Goal: Task Accomplishment & Management: Complete application form

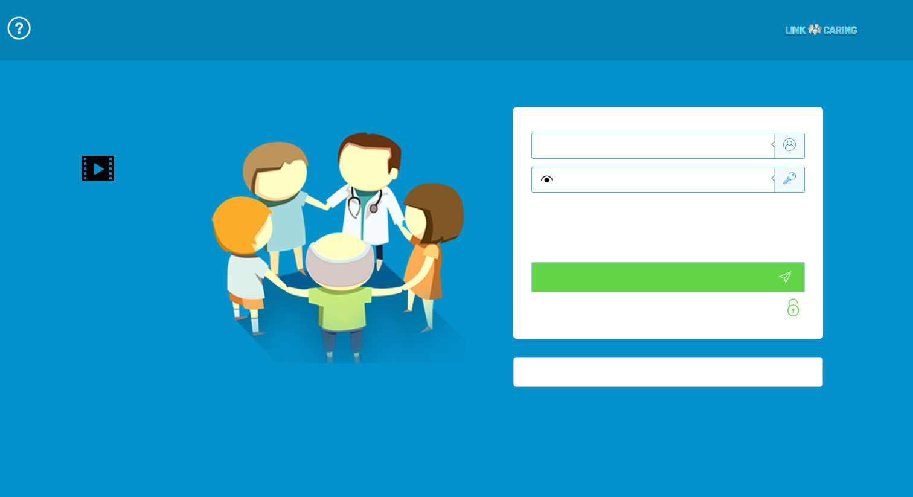
type input "SE CONNECTER"
type input "CRÉER UN COMPTE"
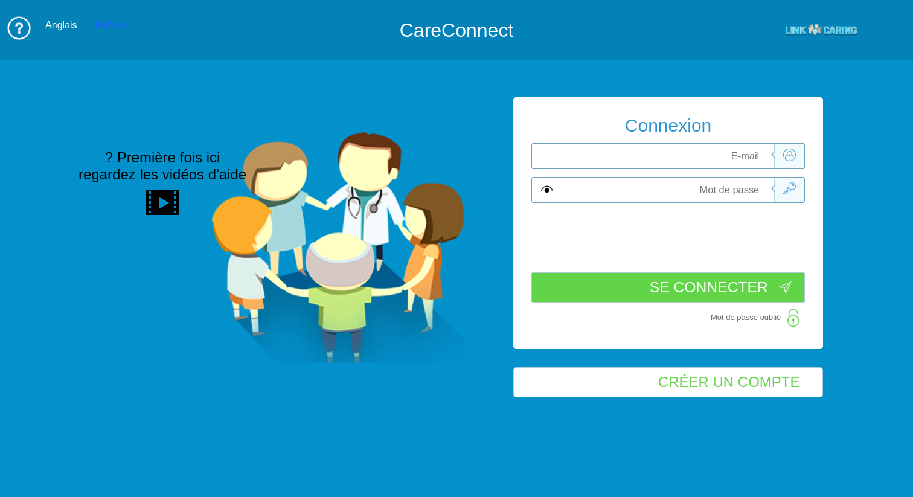
click at [101, 24] on div "Hébreu" at bounding box center [110, 25] width 31 height 11
click at [66, 25] on div "Anglais" at bounding box center [60, 25] width 31 height 11
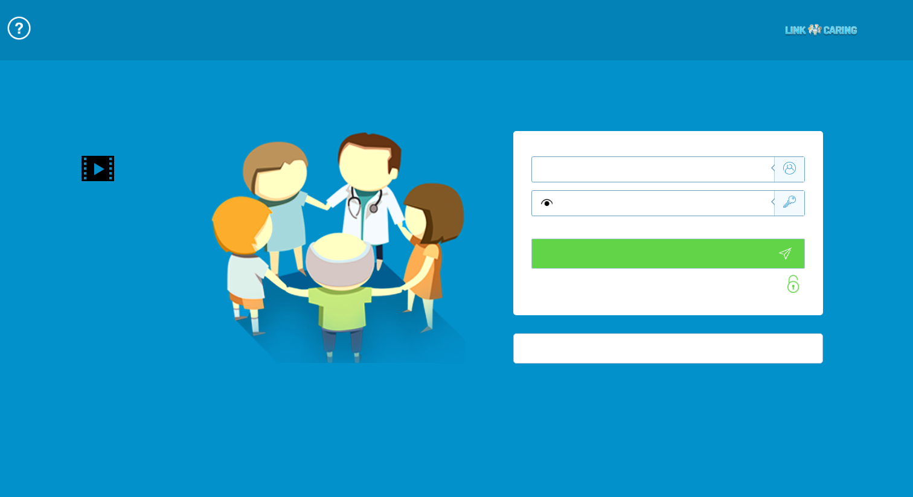
type input "SE CONNECTER"
type input "CRÉER UN COMPTE"
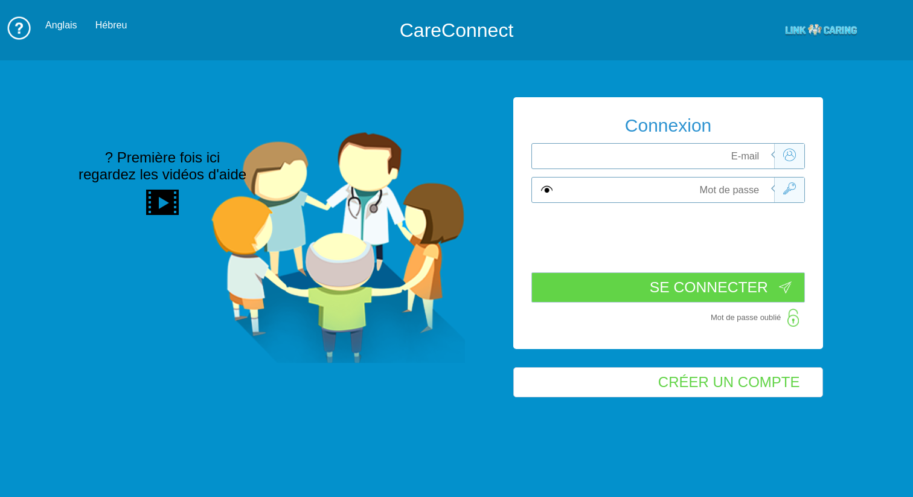
scroll to position [1, 0]
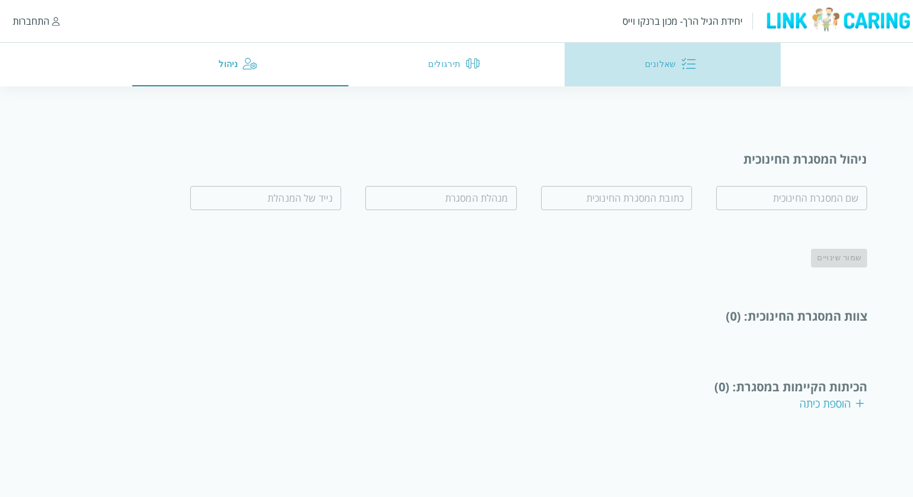
click at [681, 67] on img "button" at bounding box center [688, 63] width 14 height 14
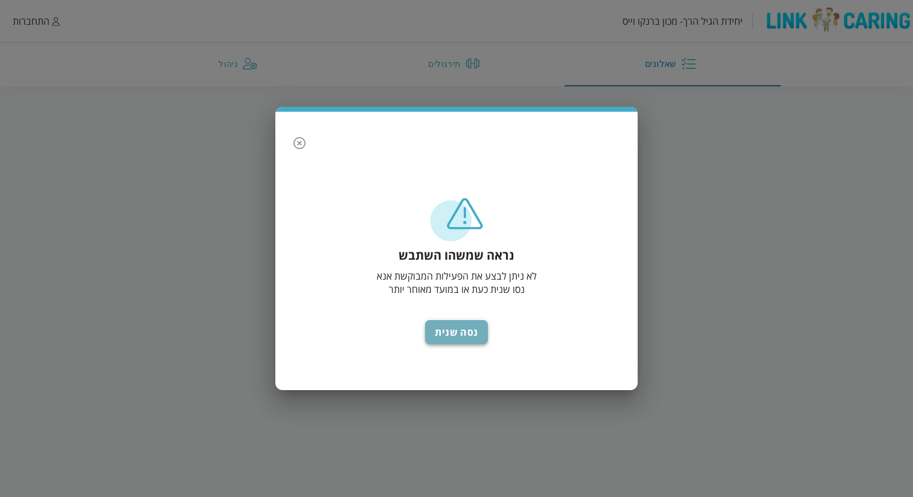
click at [460, 333] on button "נסה שנית" at bounding box center [456, 332] width 63 height 24
click at [465, 319] on div "נראה שמשהו השתבש לא ניתן לבצע את הפעילות המבוקשת אנא נסו שנית כעת או במועד מאוח…" at bounding box center [456, 287] width 338 height 182
click at [302, 143] on icon "button" at bounding box center [299, 143] width 14 height 14
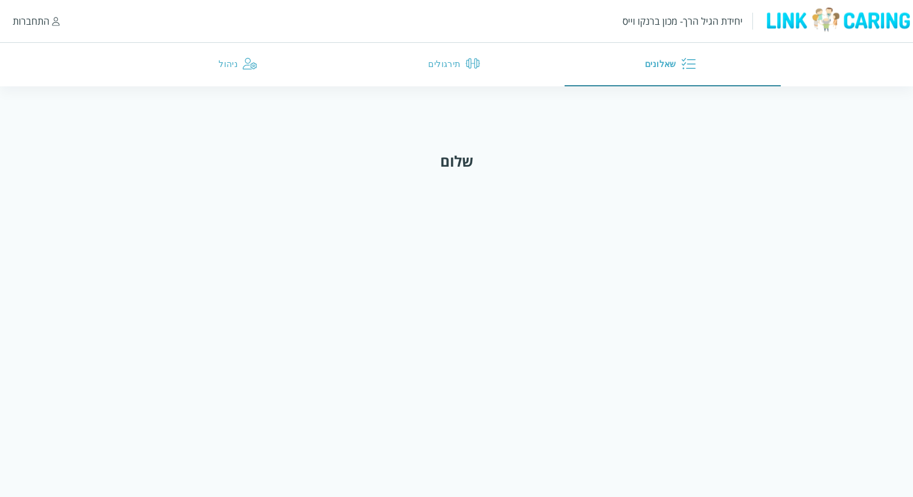
click at [46, 23] on div "התחברות" at bounding box center [31, 20] width 37 height 13
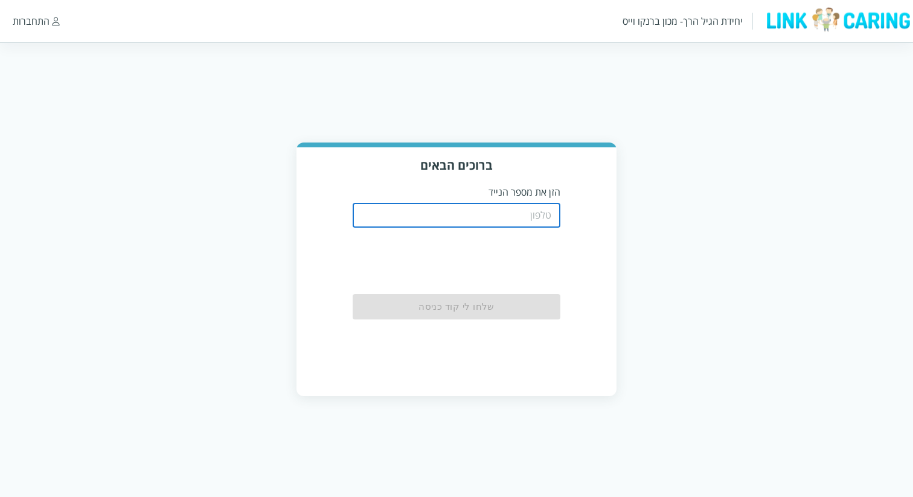
click at [492, 219] on input "tel" at bounding box center [456, 215] width 207 height 24
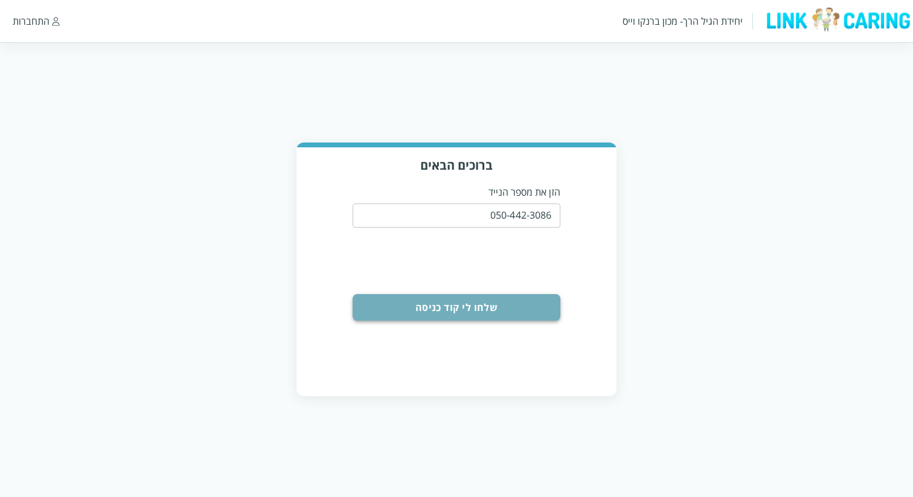
click at [491, 305] on button "שלחו לי קוד כניסה" at bounding box center [456, 307] width 207 height 27
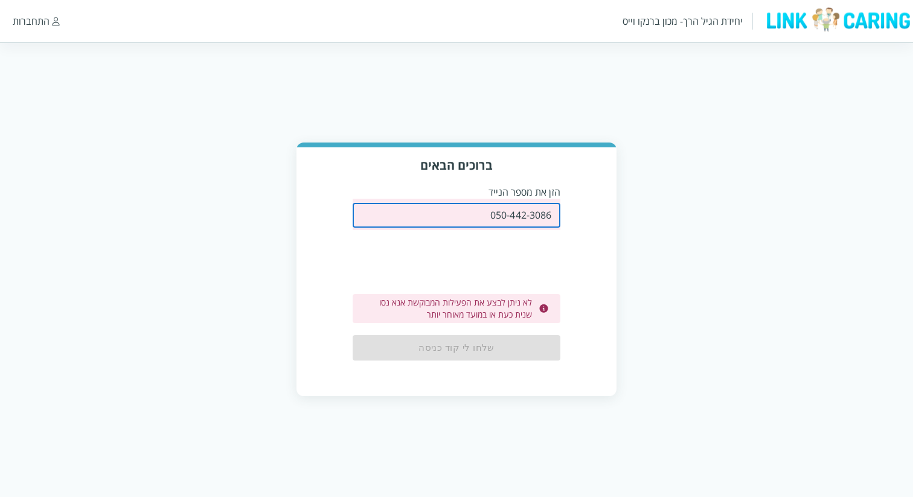
click at [526, 221] on input "050-442-3086" at bounding box center [456, 215] width 207 height 24
click at [484, 220] on input "050-442-3086" at bounding box center [456, 215] width 207 height 24
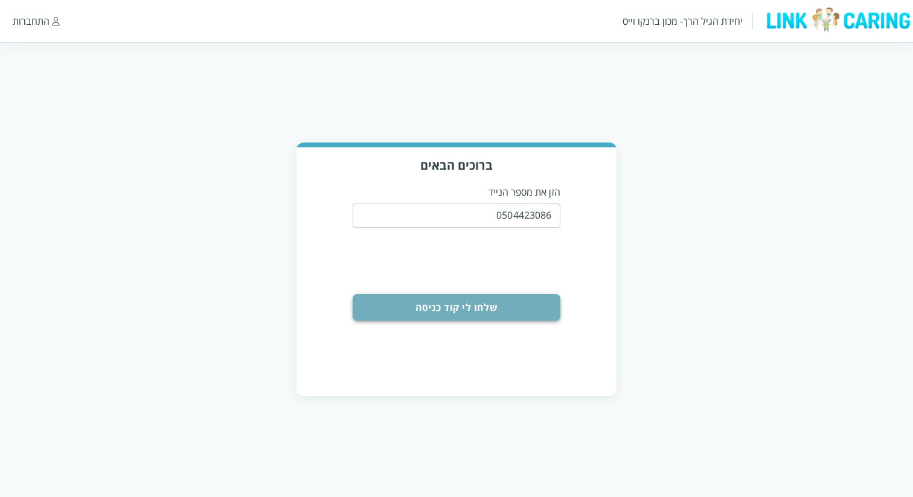
click at [523, 309] on button "שלחו לי קוד כניסה" at bounding box center [456, 307] width 207 height 27
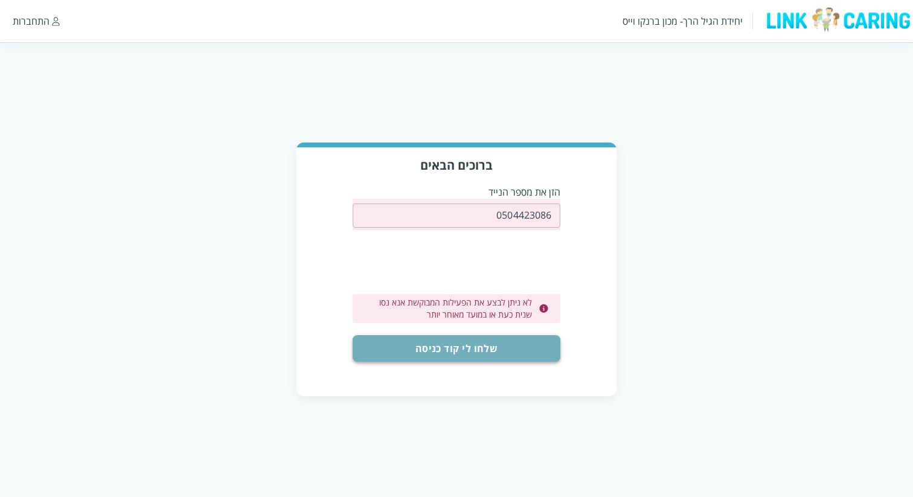
click at [519, 342] on button "שלחו לי קוד כניסה" at bounding box center [456, 348] width 207 height 27
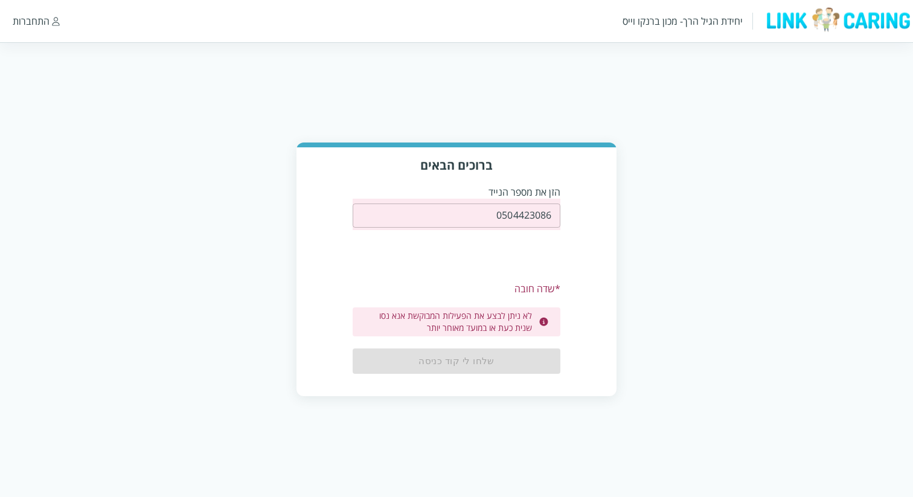
click at [540, 213] on input "0504423086" at bounding box center [456, 215] width 207 height 24
click at [702, 25] on div "יחידת הגיל הרך- מכון ברנקו וייס" at bounding box center [682, 20] width 120 height 13
click at [56, 19] on img at bounding box center [56, 21] width 8 height 9
click at [24, 24] on div "התחברות" at bounding box center [31, 20] width 37 height 13
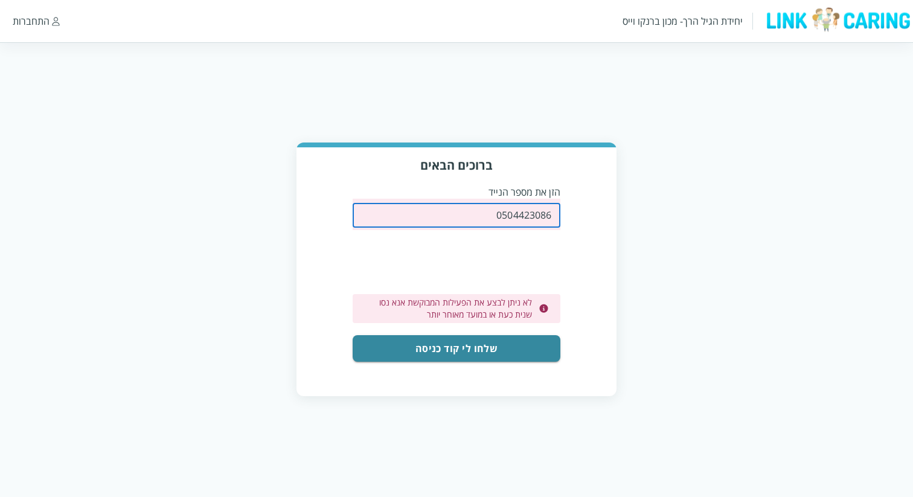
drag, startPoint x: 502, startPoint y: 216, endPoint x: 488, endPoint y: 217, distance: 13.3
click at [488, 217] on input "0504423086" at bounding box center [456, 215] width 207 height 24
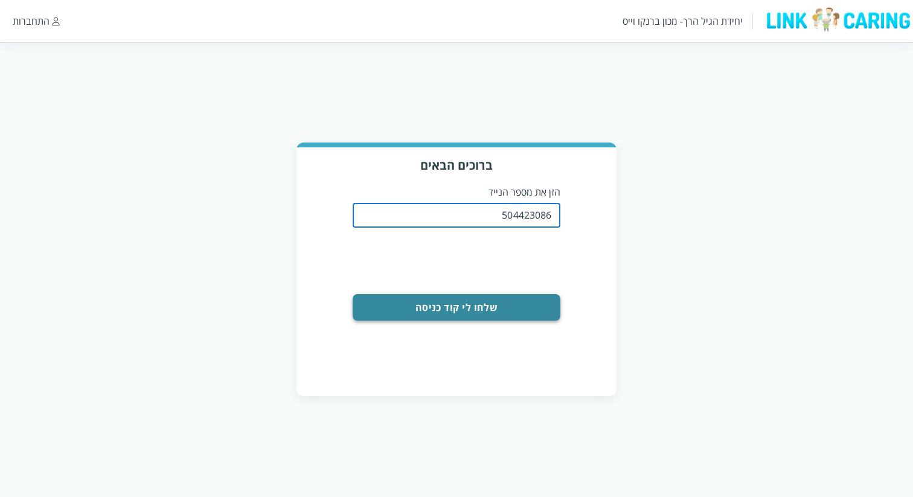
type input "504423086"
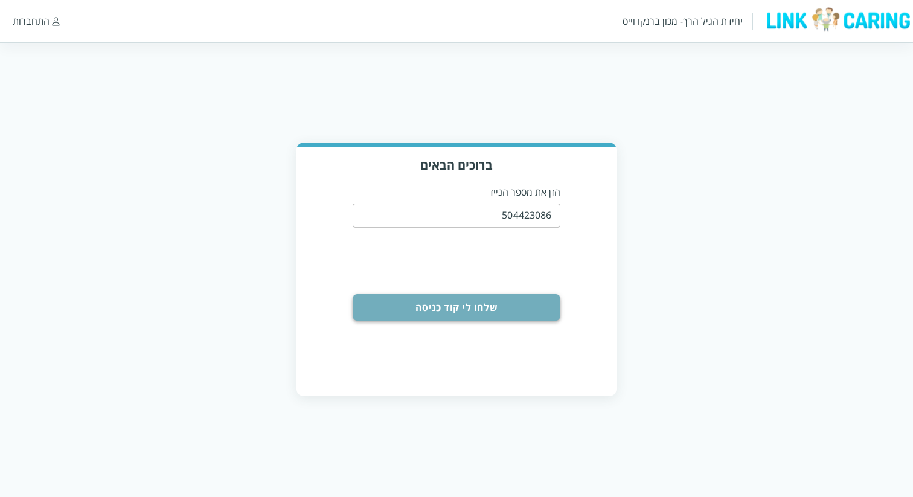
click at [511, 313] on button "שלחו לי קוד כניסה" at bounding box center [456, 307] width 207 height 27
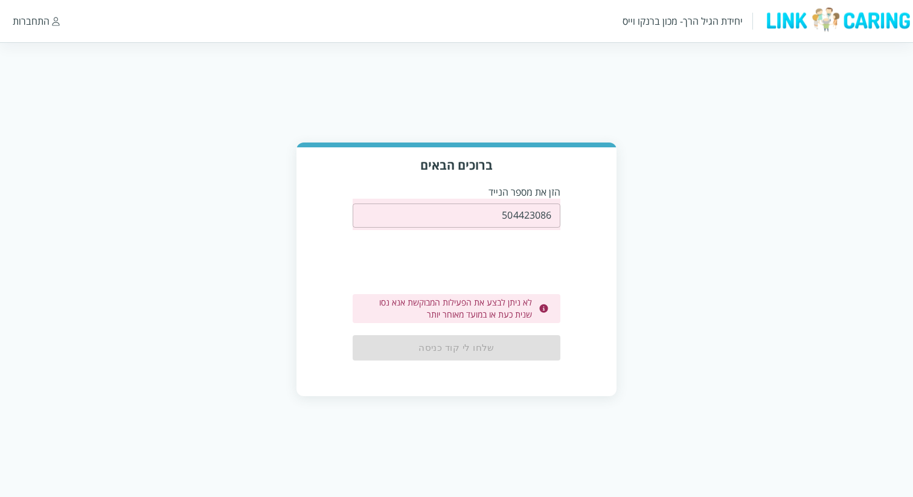
click at [514, 219] on input "504423086" at bounding box center [456, 215] width 207 height 24
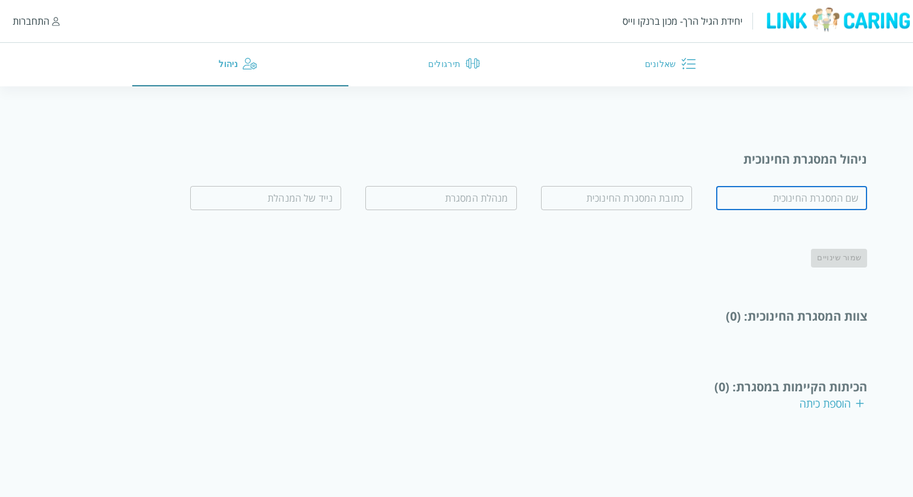
click at [812, 200] on input "text" at bounding box center [791, 198] width 151 height 24
click at [476, 62] on img "button" at bounding box center [472, 63] width 14 height 14
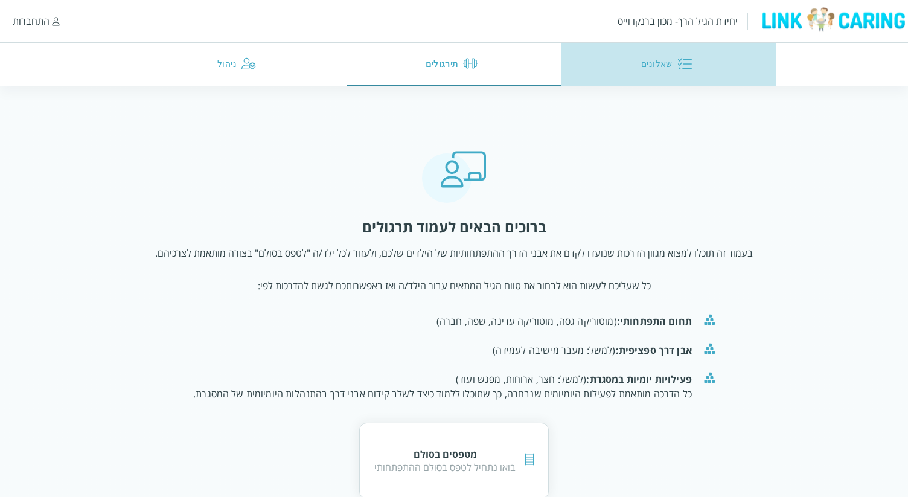
click at [662, 72] on button "שאלונים" at bounding box center [668, 64] width 215 height 43
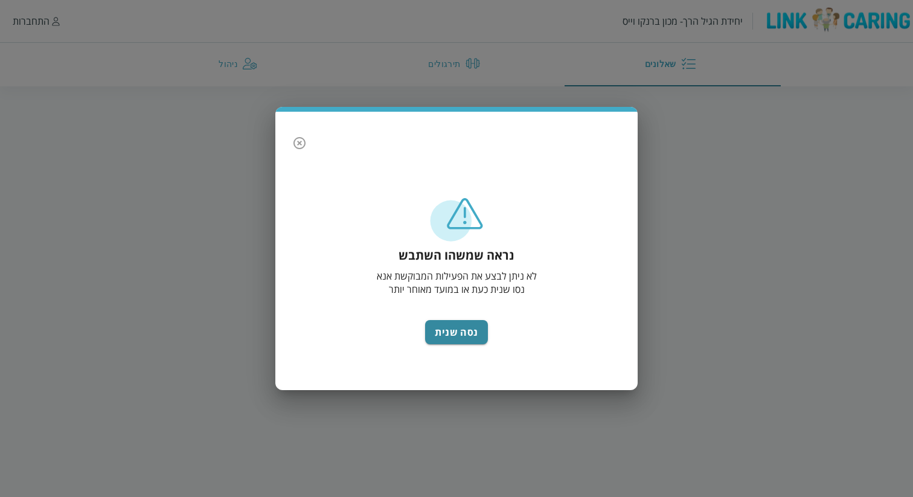
click at [304, 147] on icon "button" at bounding box center [299, 143] width 12 height 12
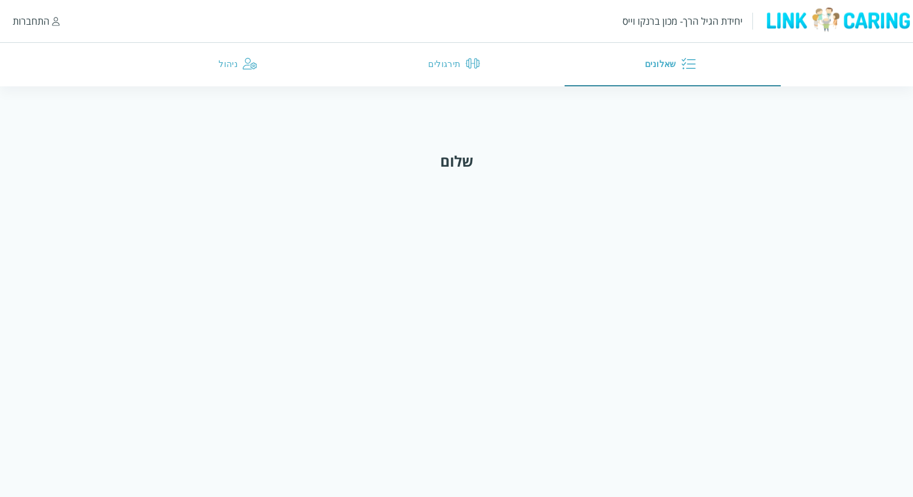
click at [243, 59] on img "button" at bounding box center [250, 63] width 14 height 14
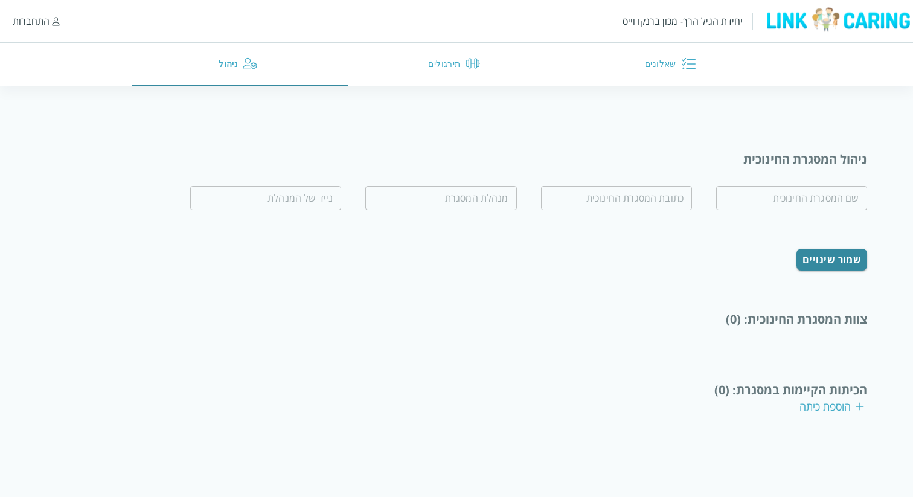
click at [830, 409] on div "הוספת כיתה" at bounding box center [831, 406] width 65 height 14
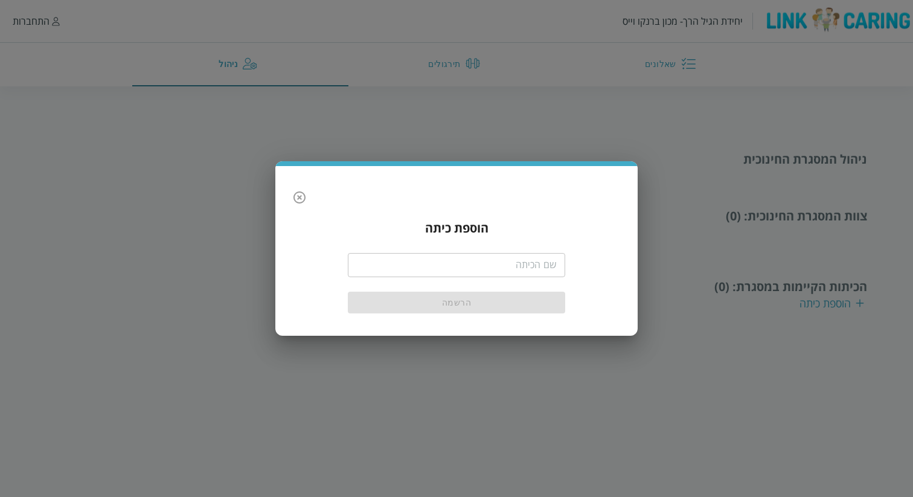
click at [300, 195] on icon "button" at bounding box center [299, 197] width 14 height 14
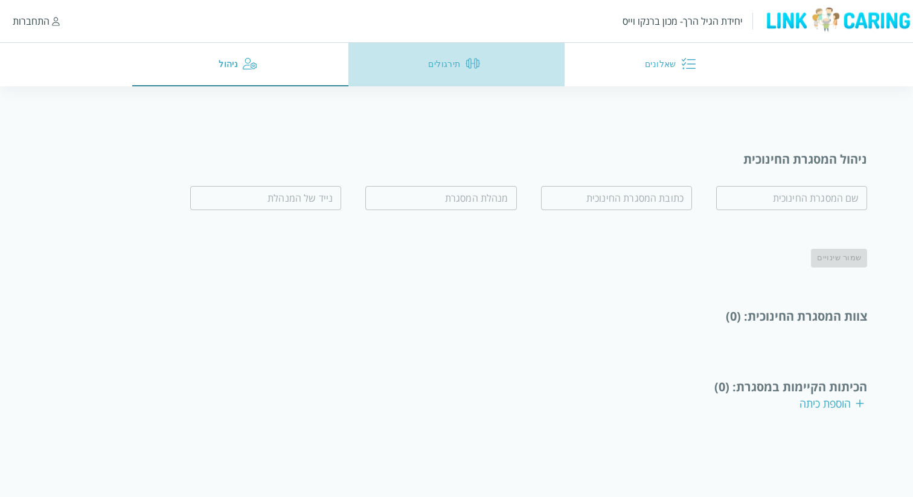
click at [433, 60] on button "תירגולים" at bounding box center [456, 64] width 216 height 43
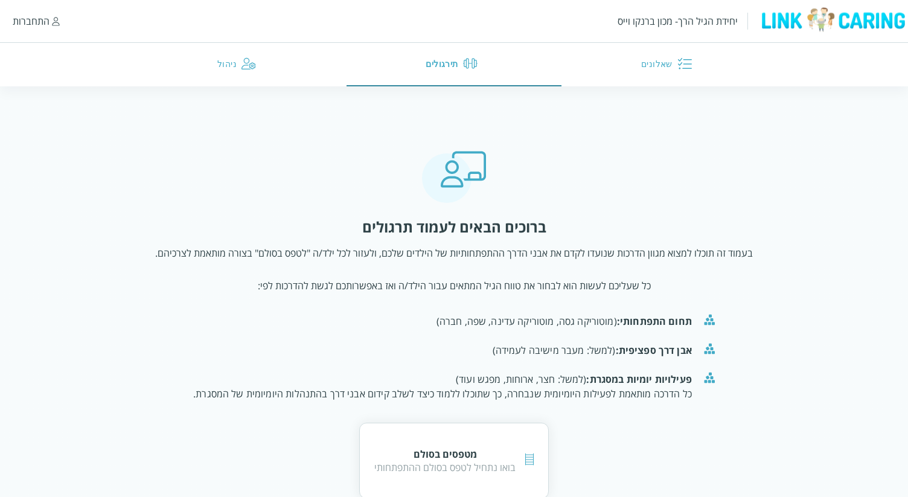
scroll to position [25, 0]
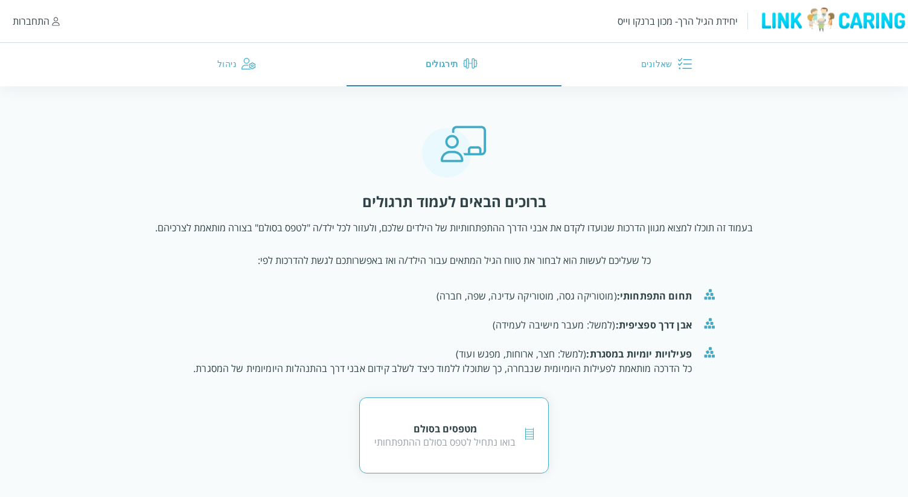
click at [475, 417] on div "מטפסים בסולם בואו נתחיל לטפס בסולם ההתפתחותי" at bounding box center [454, 435] width 190 height 76
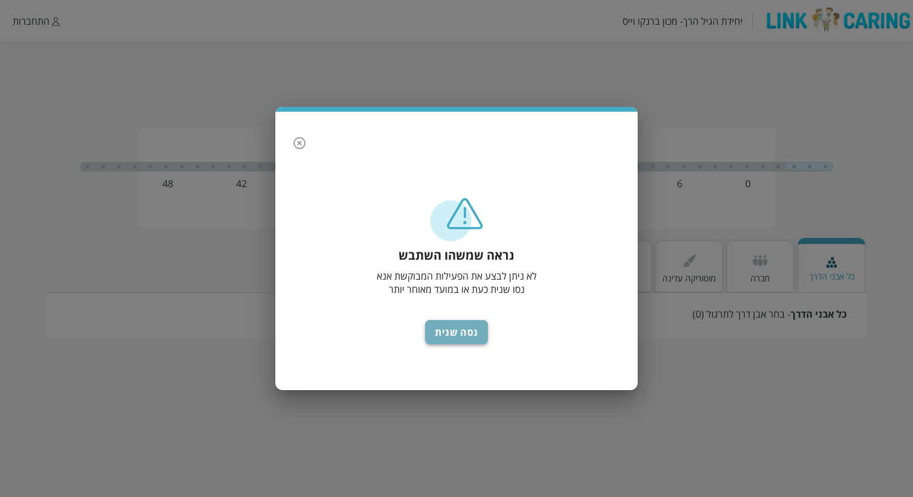
click at [466, 334] on button "נסה שנית" at bounding box center [456, 332] width 63 height 24
click at [299, 141] on icon "button" at bounding box center [299, 143] width 14 height 14
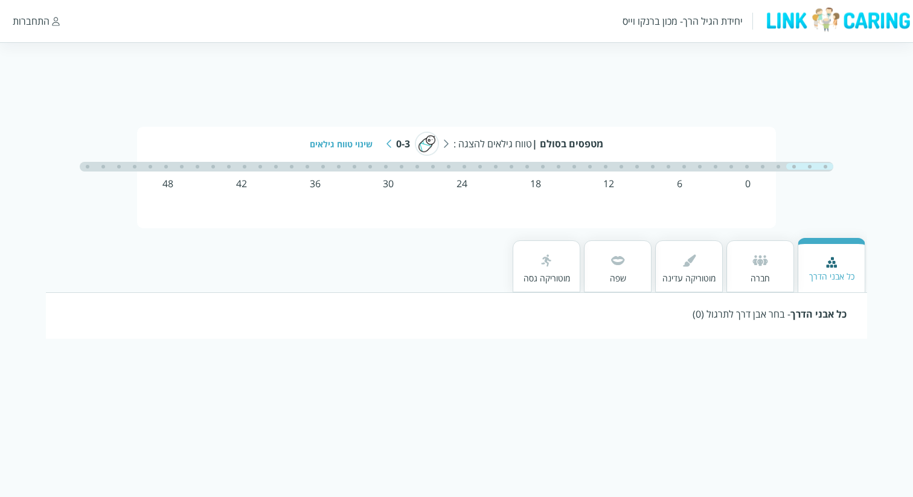
click at [753, 286] on div "חברה" at bounding box center [760, 266] width 68 height 52
click at [692, 280] on div "מוטוריקה עדינה" at bounding box center [688, 279] width 53 height 11
click at [641, 277] on div "שפה" at bounding box center [618, 267] width 68 height 54
click at [566, 277] on div "מוטוריקה גסה" at bounding box center [546, 279] width 46 height 11
click at [391, 142] on div "מטפסים בסולם | טווח גילאים להצגה : 0-3 שינוי טווח גילאים" at bounding box center [456, 144] width 575 height 24
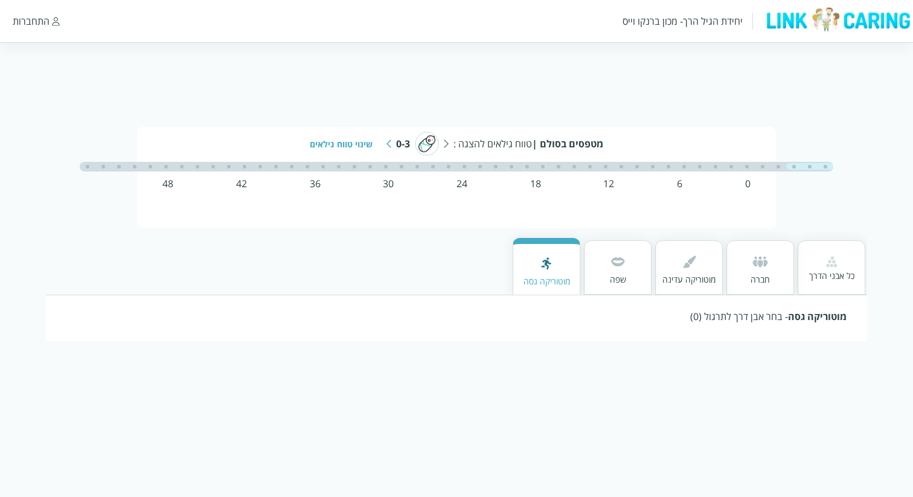
click at [388, 143] on img at bounding box center [388, 143] width 5 height 8
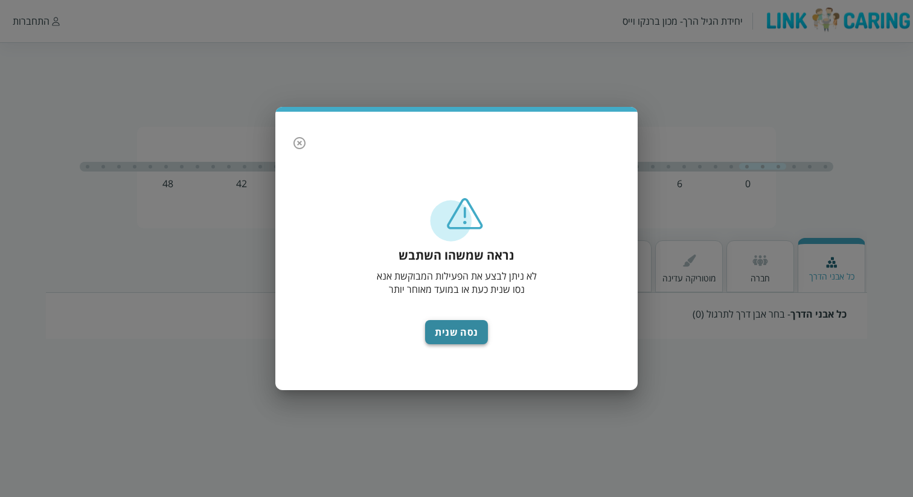
click at [437, 335] on button "נסה שנית" at bounding box center [456, 332] width 63 height 24
click at [450, 321] on button "נסה שנית" at bounding box center [456, 332] width 63 height 24
click at [302, 143] on icon "button" at bounding box center [299, 143] width 14 height 14
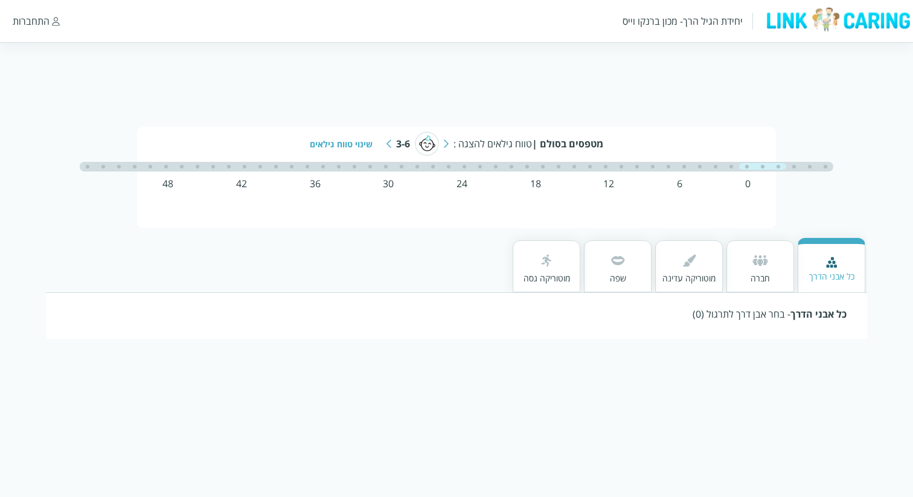
click at [431, 144] on img at bounding box center [427, 144] width 24 height 24
drag, startPoint x: 472, startPoint y: 149, endPoint x: 502, endPoint y: 147, distance: 30.2
click at [472, 149] on div "מטפסים בסולם | טווח גילאים להצגה :" at bounding box center [528, 143] width 150 height 13
click at [721, 18] on div "יחידת הגיל הרך- מכון ברנקו וייס" at bounding box center [682, 20] width 120 height 13
click at [787, 26] on img at bounding box center [838, 20] width 150 height 26
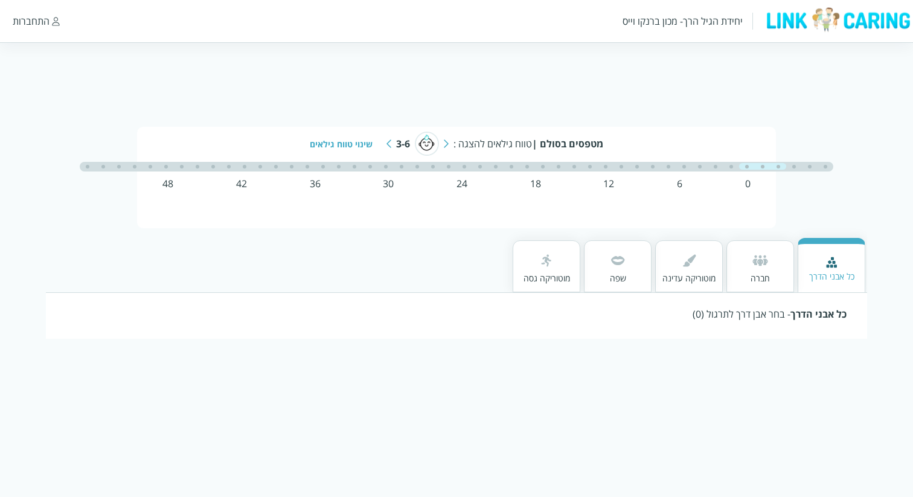
click at [35, 16] on div "התחברות" at bounding box center [31, 20] width 37 height 13
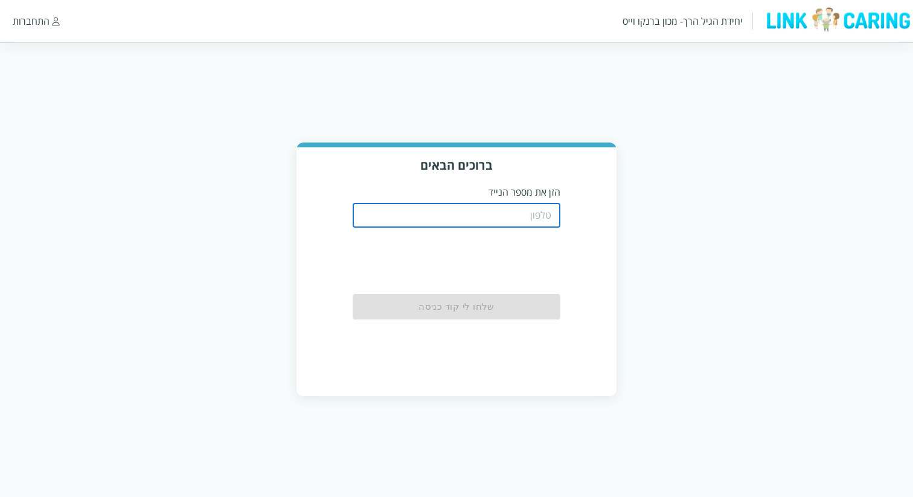
click at [476, 220] on input "tel" at bounding box center [456, 215] width 207 height 24
type input "050-442-3086"
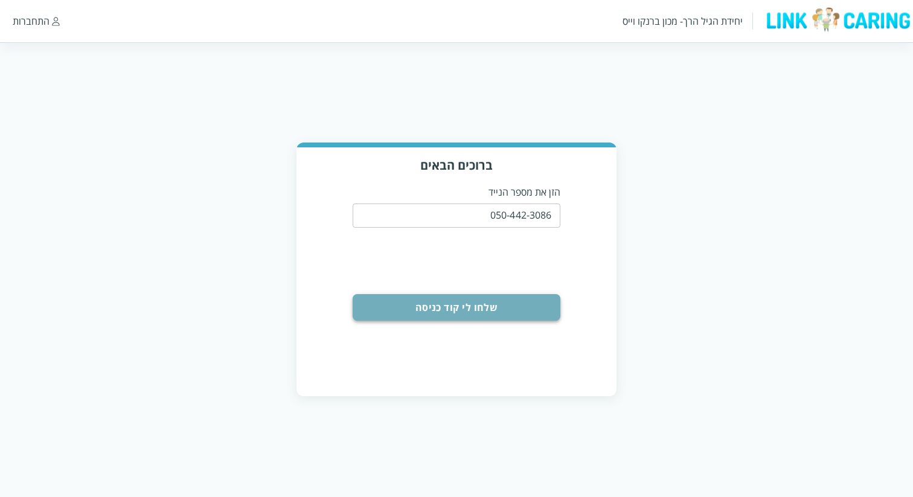
click at [510, 299] on button "שלחו לי קוד כניסה" at bounding box center [456, 307] width 207 height 27
